Goal: Information Seeking & Learning: Learn about a topic

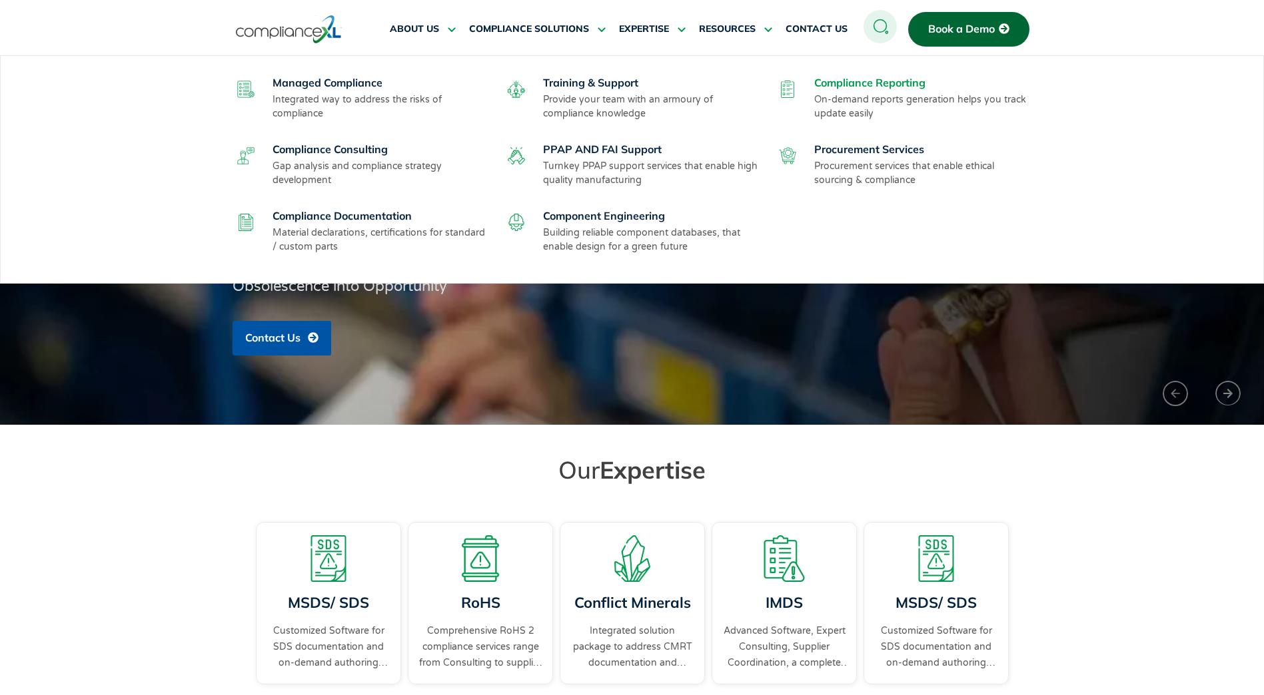
click at [862, 78] on link "Compliance Reporting" at bounding box center [869, 82] width 111 height 13
